Goal: Contribute content: Add original content to the website for others to see

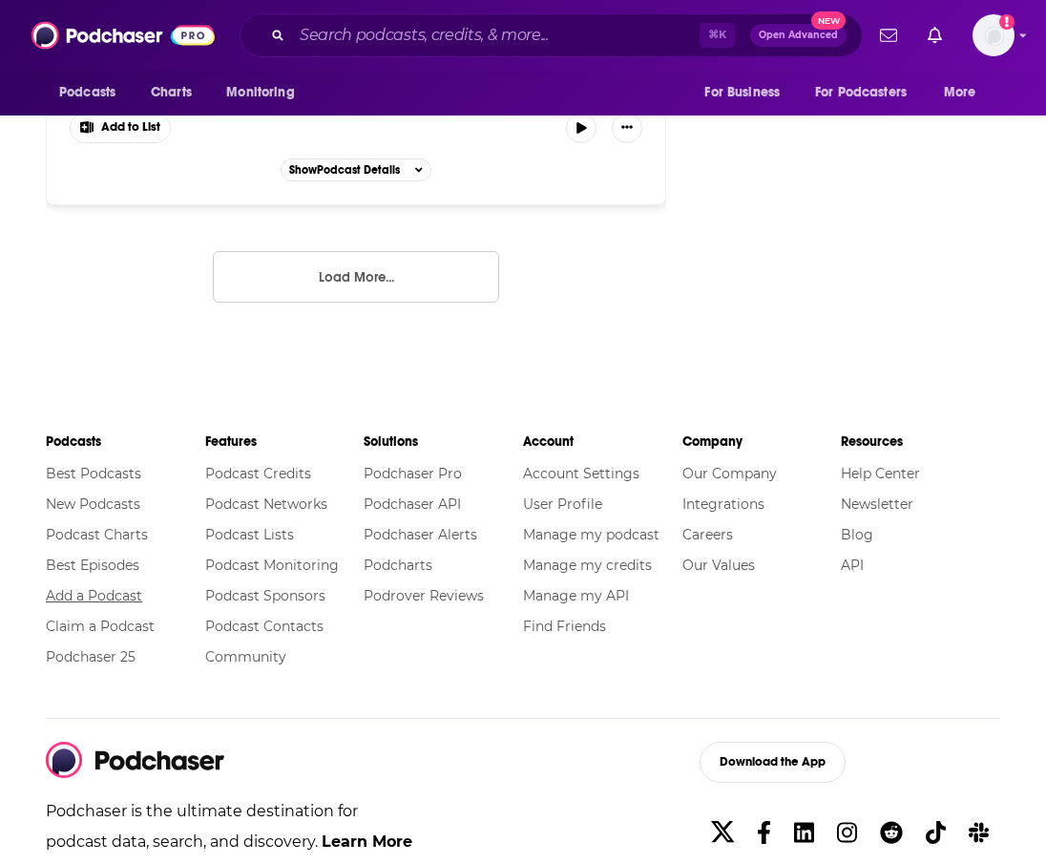
click at [95, 587] on link "Add a Podcast" at bounding box center [94, 595] width 96 height 17
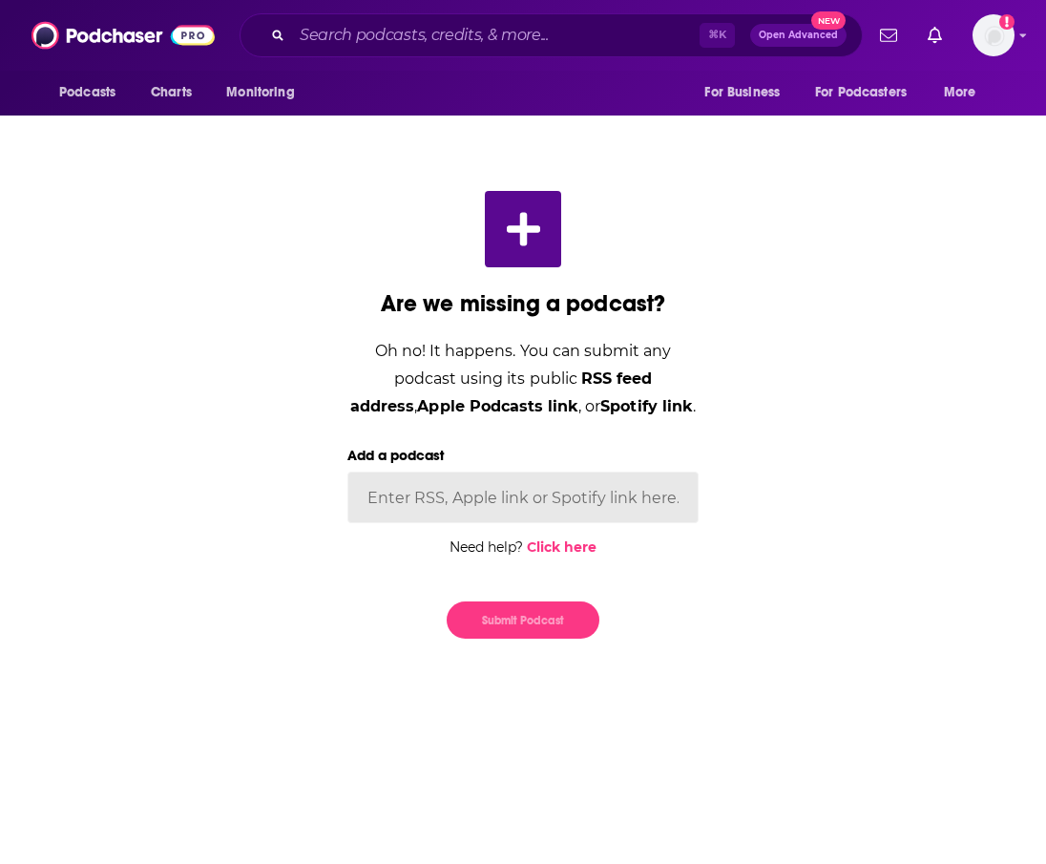
click at [419, 519] on input "Add a podcast" at bounding box center [522, 497] width 351 height 52
paste input "https://podcasts.apple.com/us/podcast/new-books-in-american-studies/id615375406"
type input "https://podcasts.apple.com/us/podcast/new-books-in-american-studies/id615375406"
click at [546, 638] on div "Are we missing a podcast? Oh no! It happens. You can submit any podcast using i…" at bounding box center [522, 414] width 397 height 509
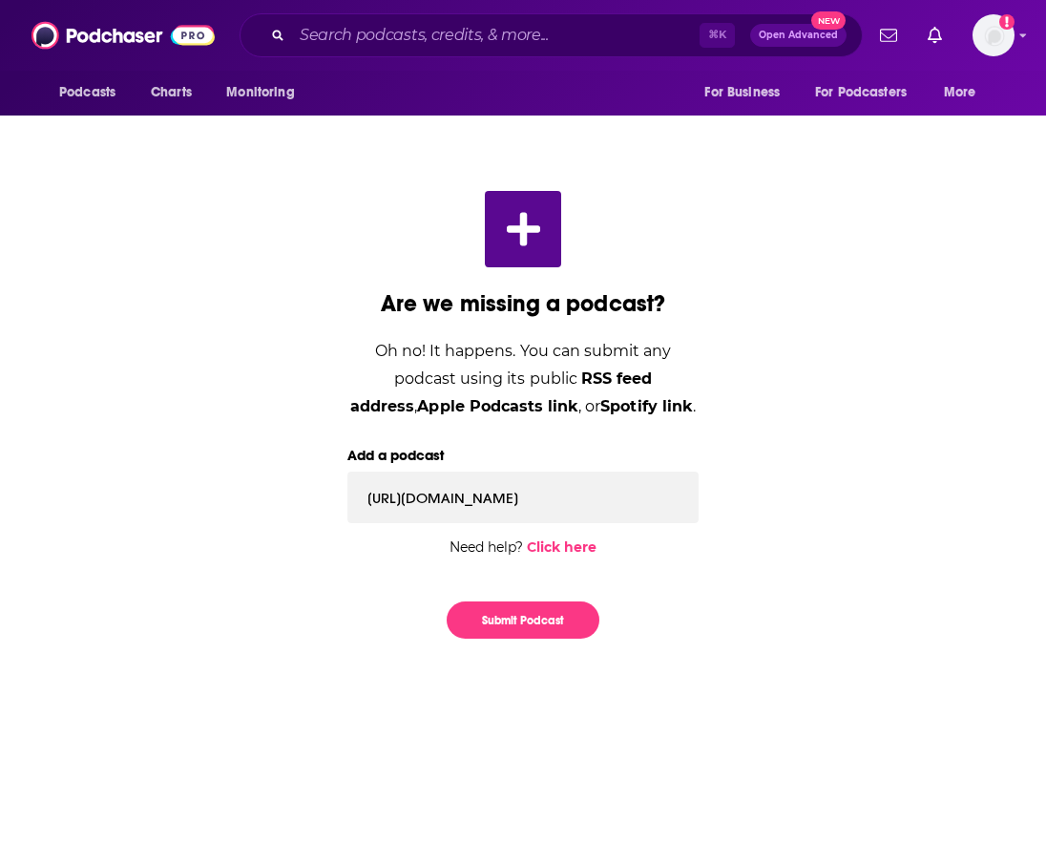
scroll to position [0, 0]
click at [540, 620] on button "Submit Podcast" at bounding box center [523, 619] width 153 height 37
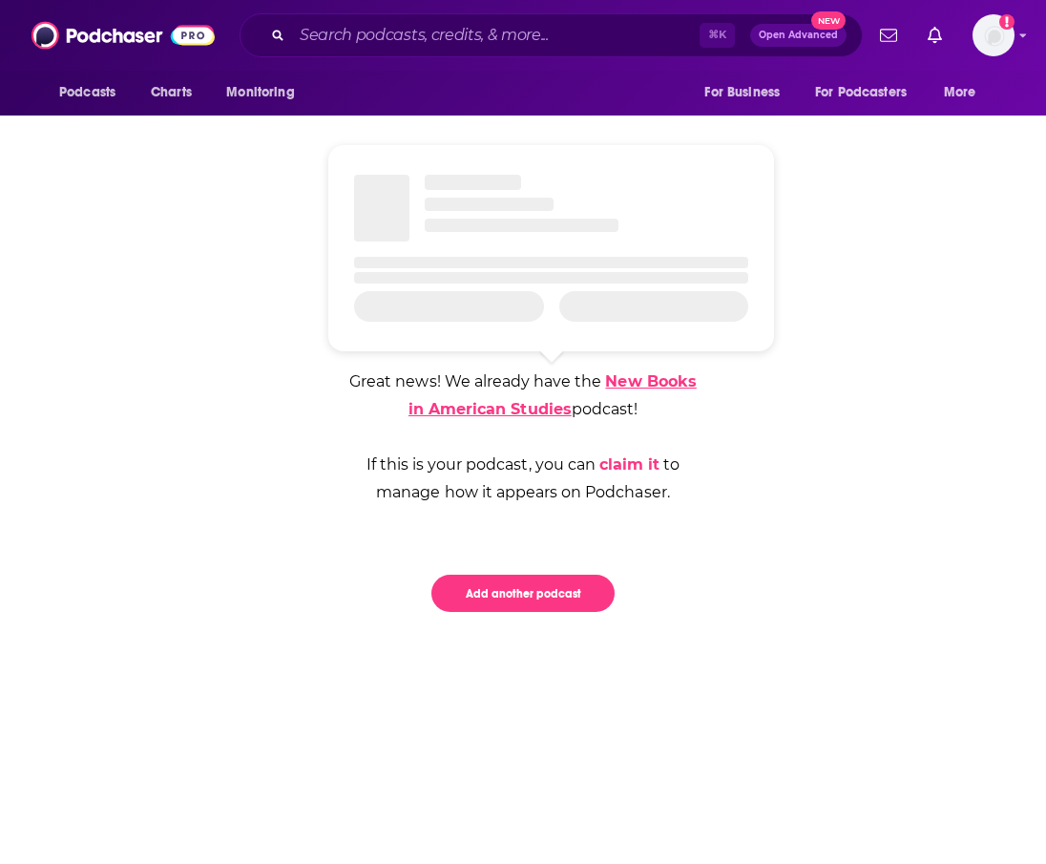
click at [652, 382] on link "New Books in American Studies" at bounding box center [552, 395] width 288 height 46
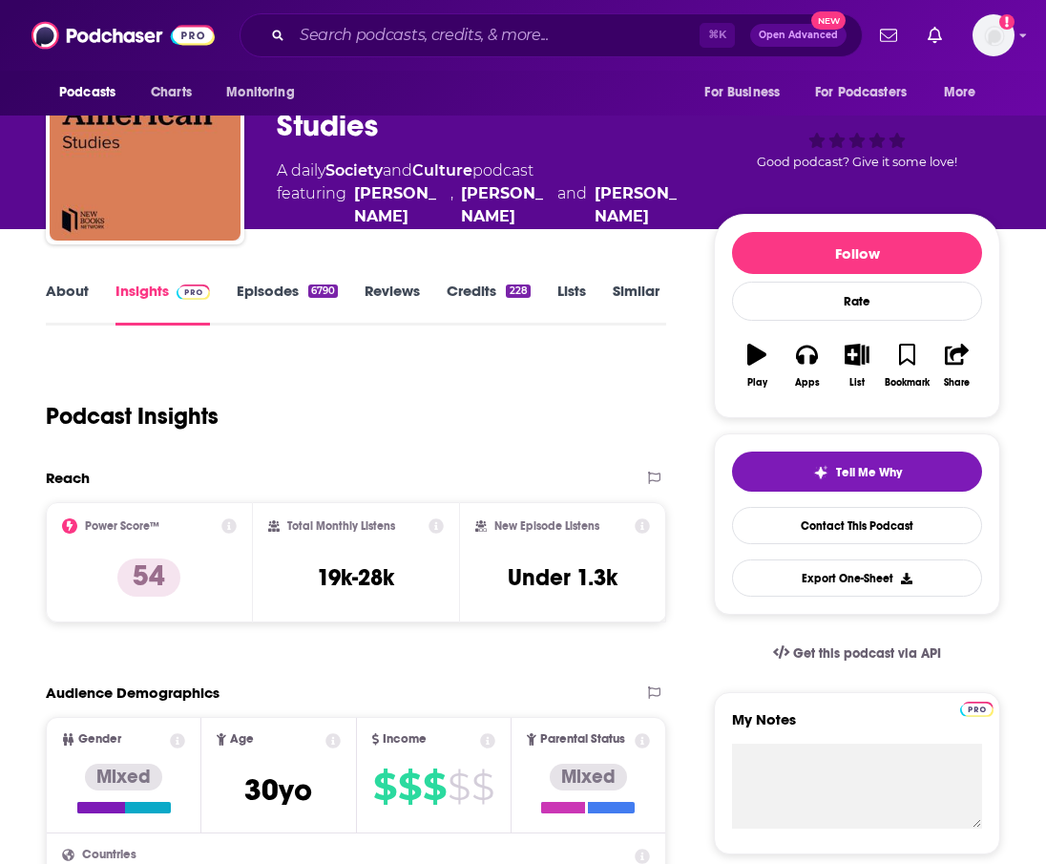
scroll to position [94, 0]
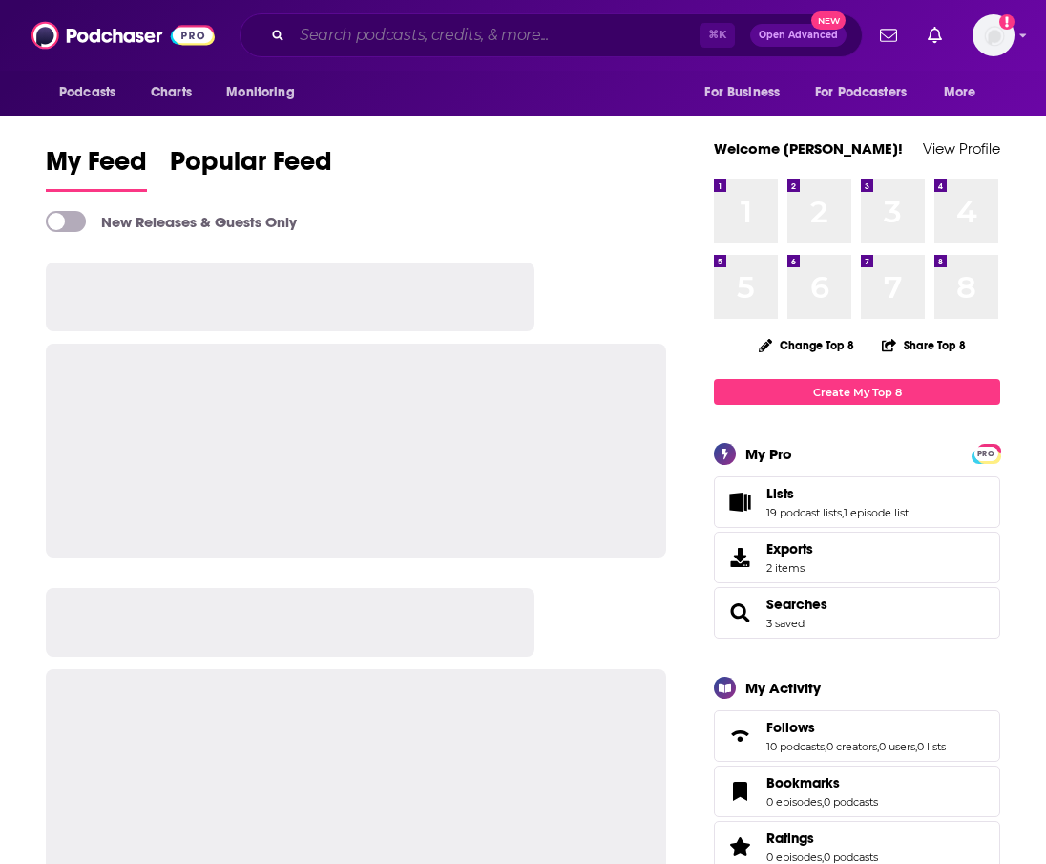
click at [462, 37] on input "Search podcasts, credits, & more..." at bounding box center [496, 35] width 408 height 31
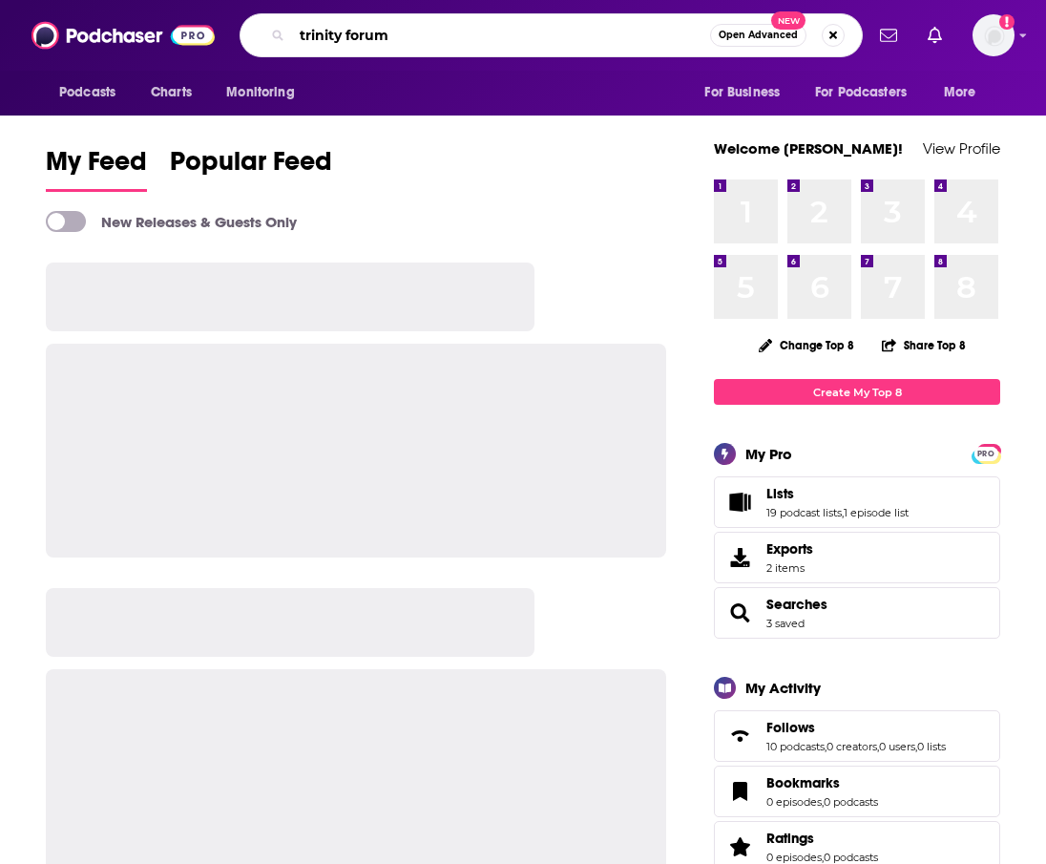
type input "trinity forum"
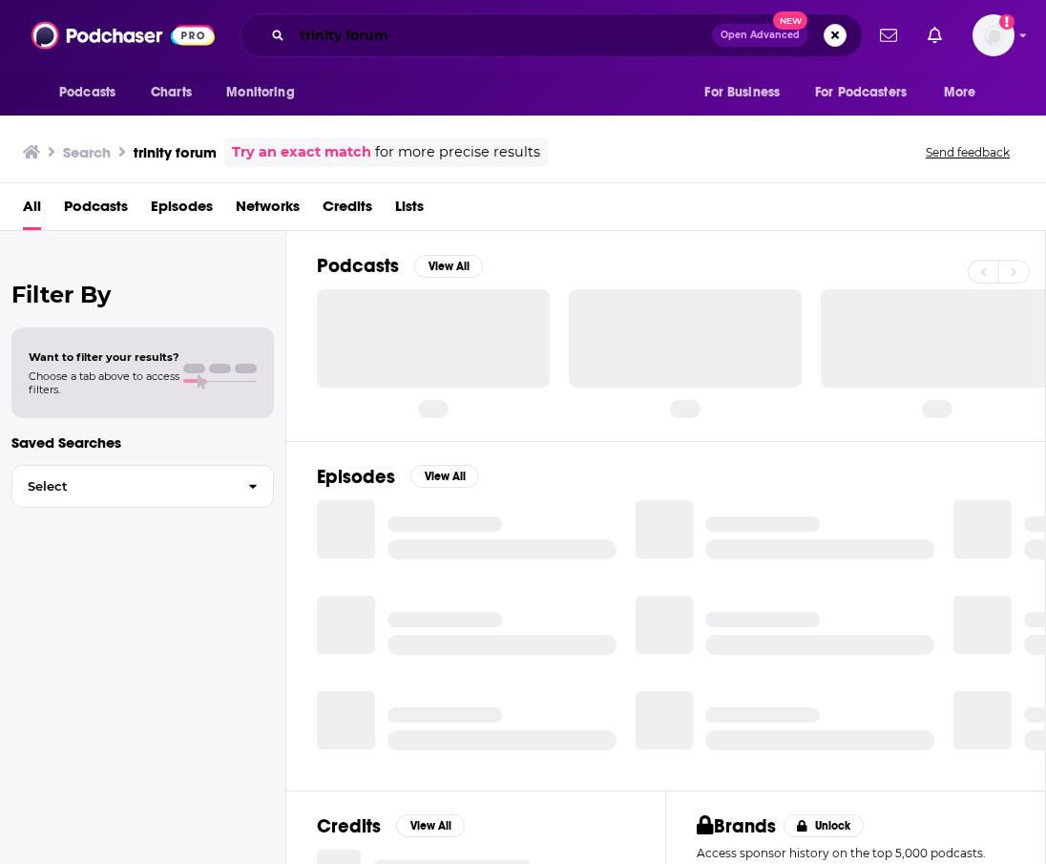
click at [453, 48] on input "trinity forum" at bounding box center [502, 35] width 420 height 31
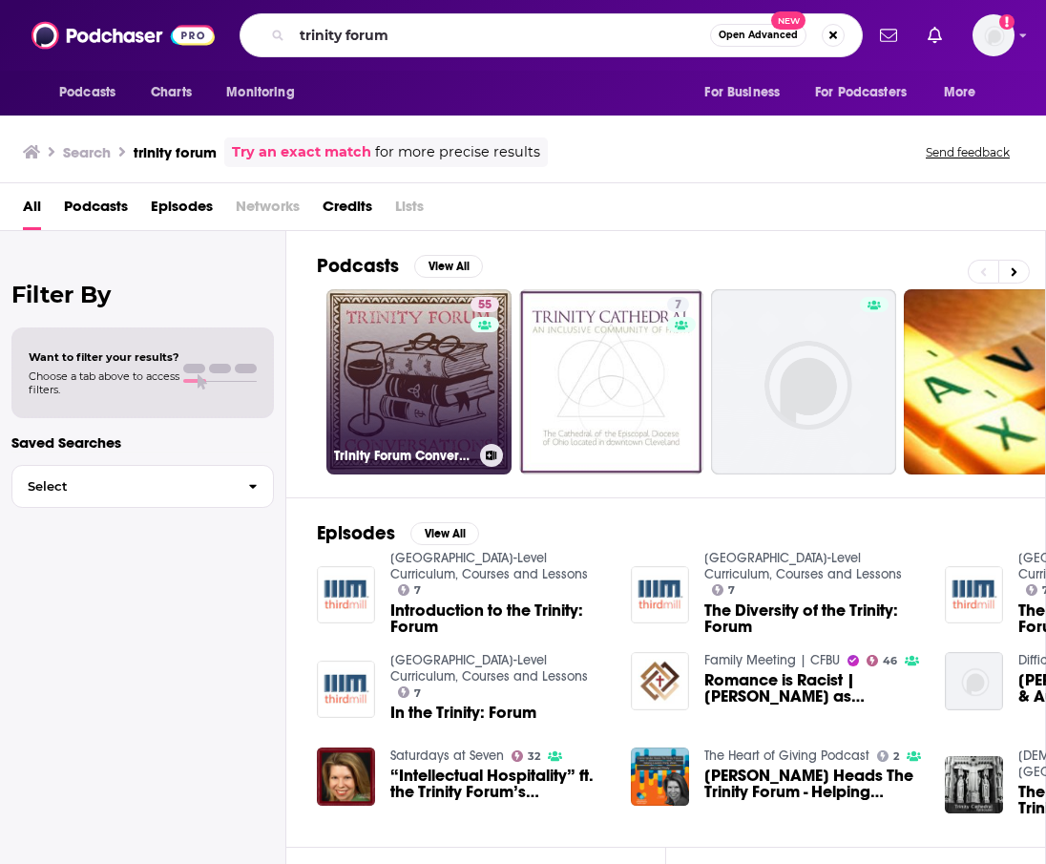
click at [461, 360] on link "55 Trinity Forum Conversations" at bounding box center [418, 381] width 185 height 185
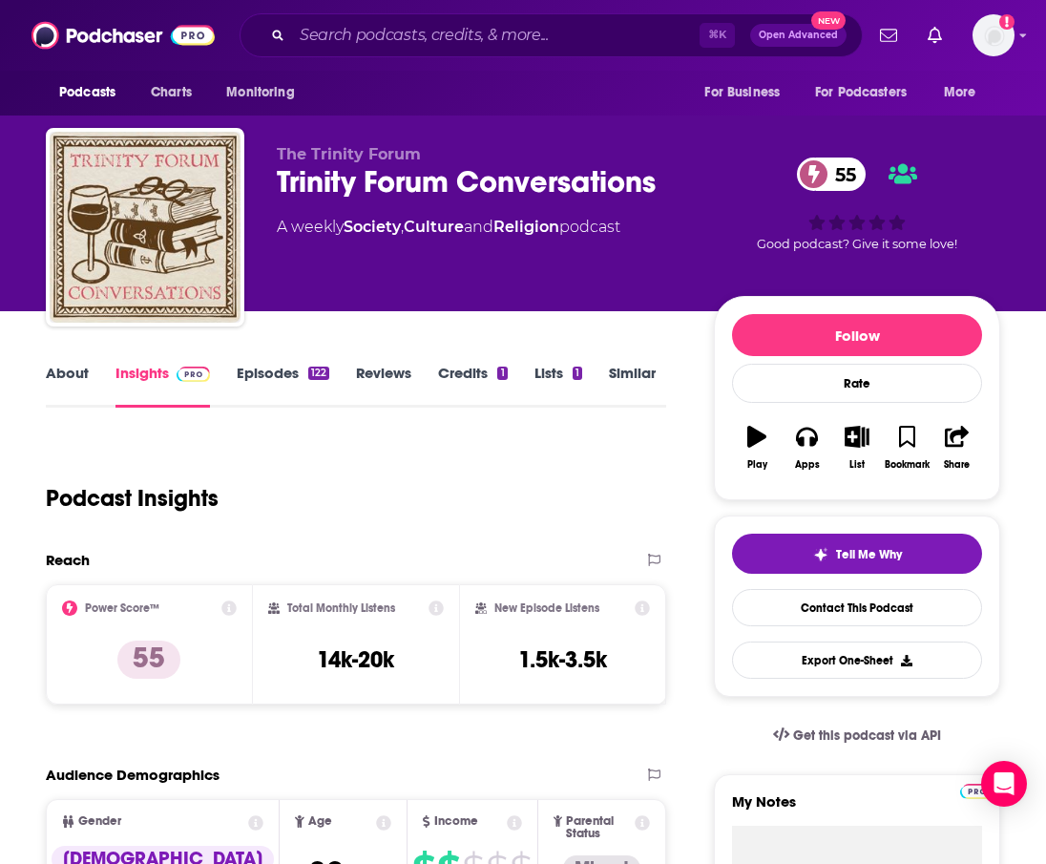
scroll to position [39, 0]
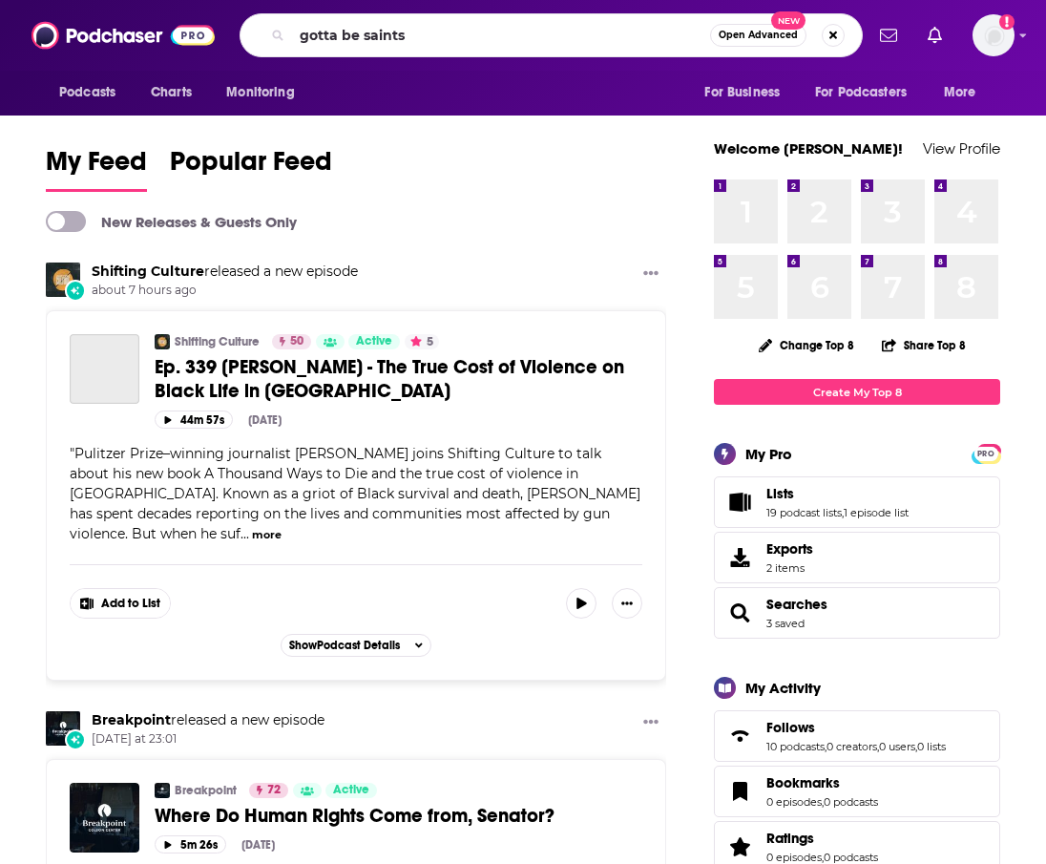
type input "gotta be saints"
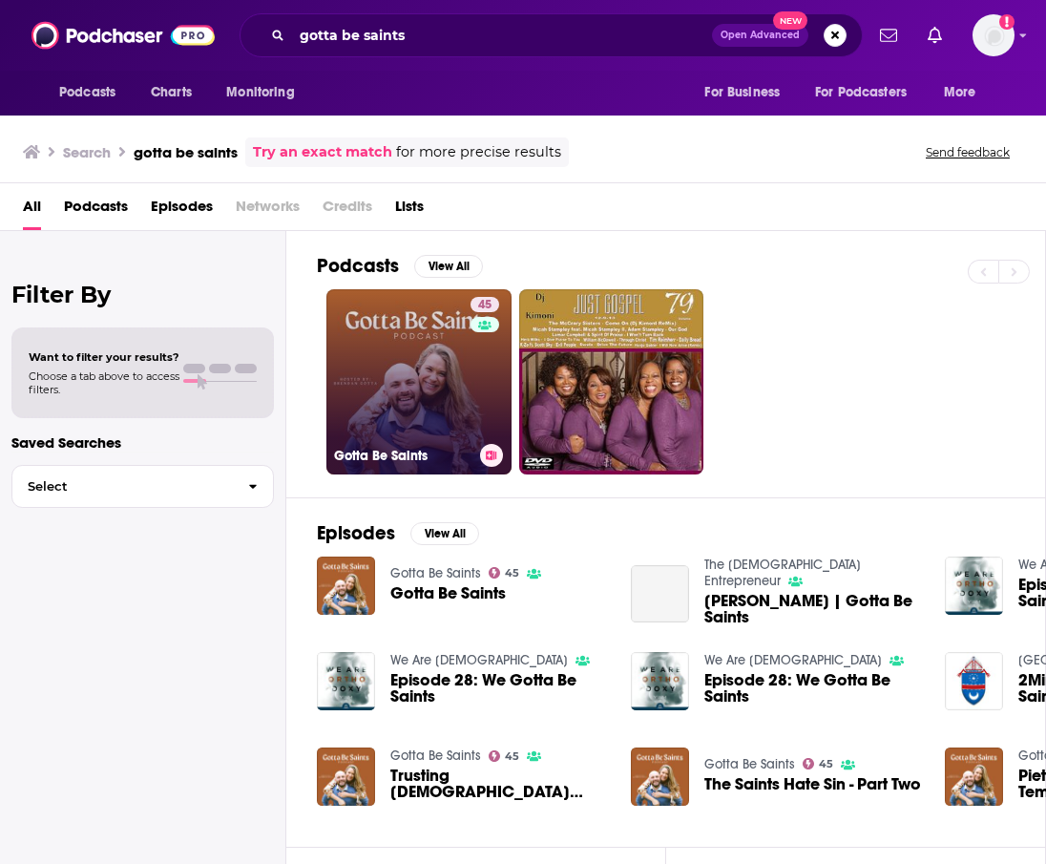
click at [426, 365] on link "45 Gotta Be Saints" at bounding box center [418, 381] width 185 height 185
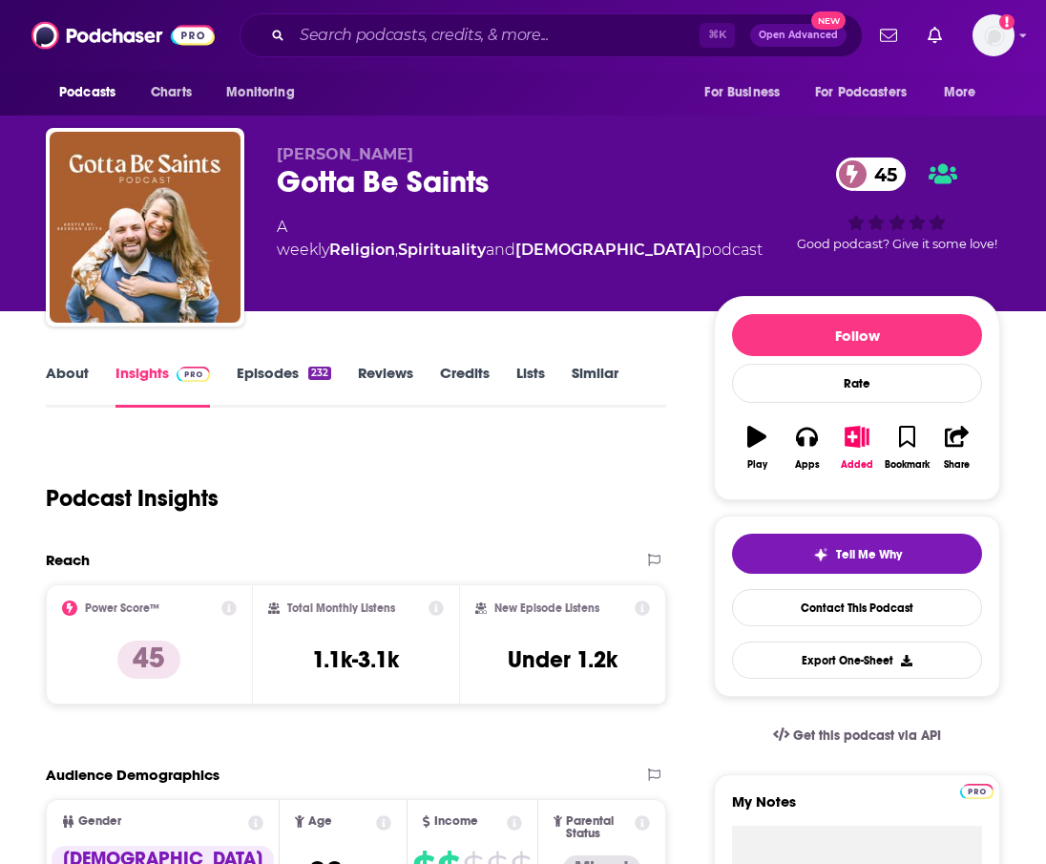
click at [287, 366] on link "Episodes 232" at bounding box center [284, 386] width 94 height 44
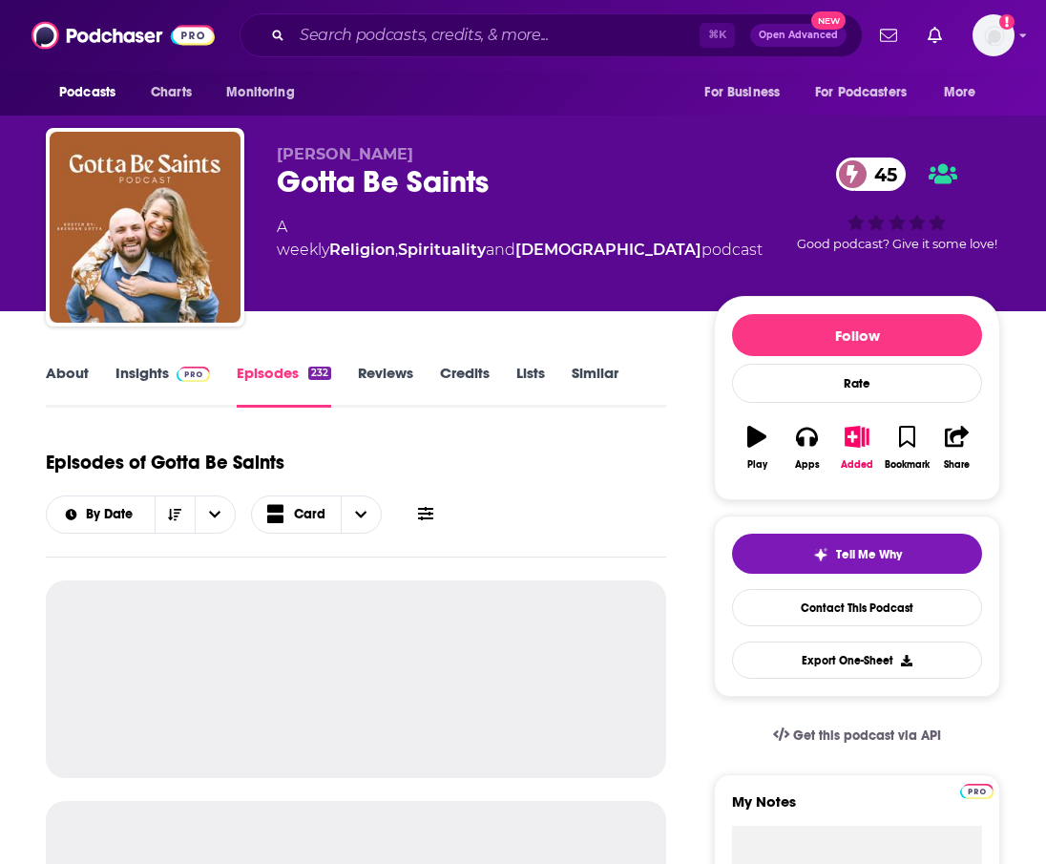
click at [70, 372] on link "About" at bounding box center [67, 386] width 43 height 44
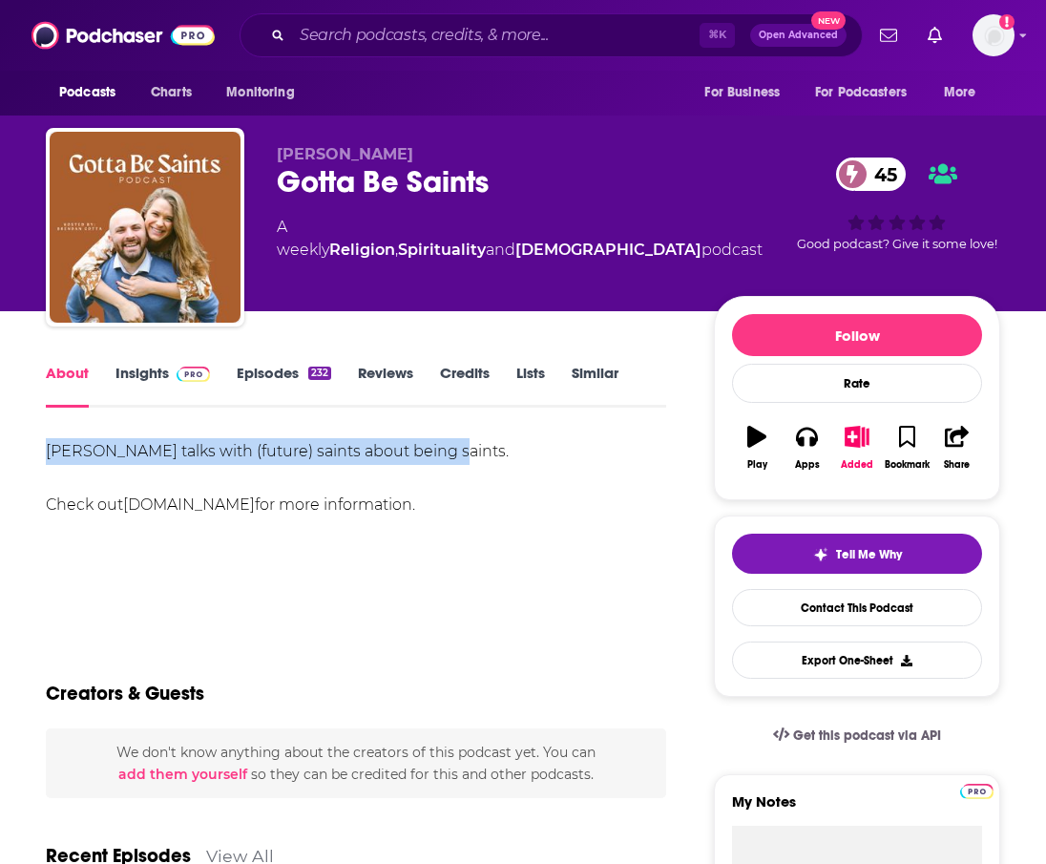
drag, startPoint x: 39, startPoint y: 449, endPoint x: 497, endPoint y: 460, distance: 458.2
copy div "[PERSON_NAME] talks with (future) saints about being saints."
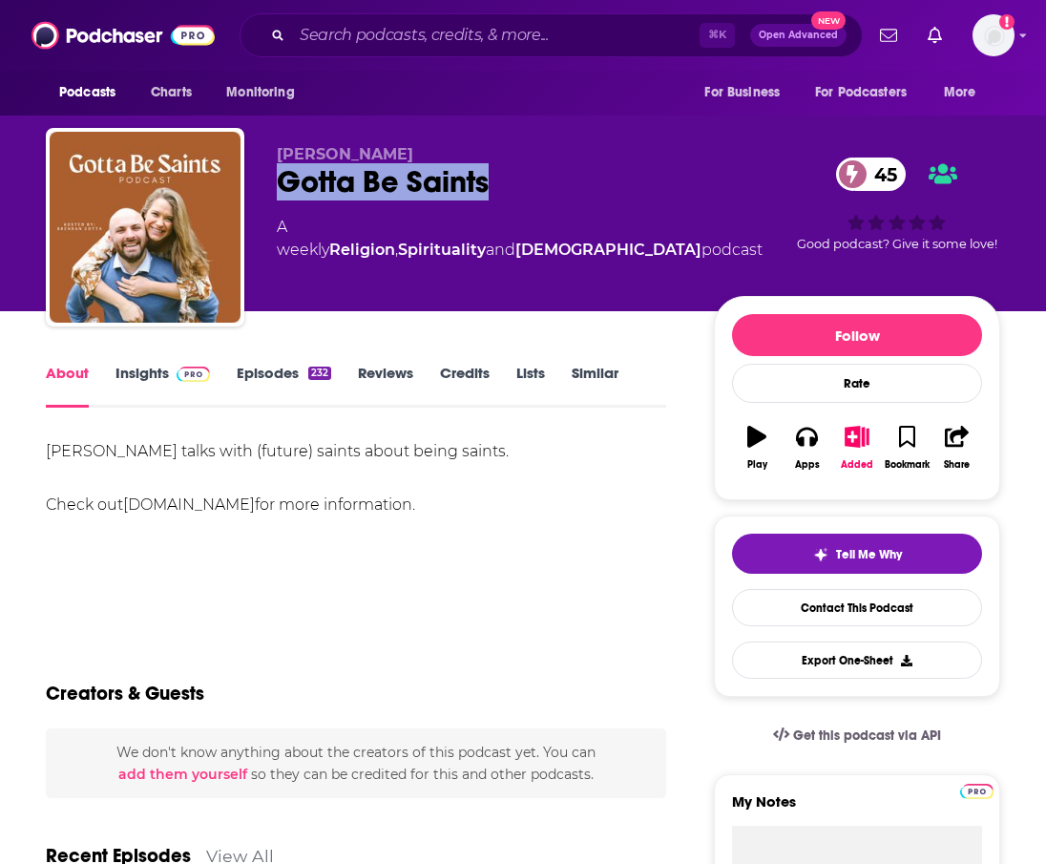
drag, startPoint x: 497, startPoint y: 185, endPoint x: 259, endPoint y: 173, distance: 238.9
click at [260, 173] on div "[PERSON_NAME] Gotta Be Saints 45 A weekly Religion , Spirituality and [DEMOGRAP…" at bounding box center [523, 231] width 954 height 206
copy h1 "Gotta Be Saints"
